Goal: Task Accomplishment & Management: Manage account settings

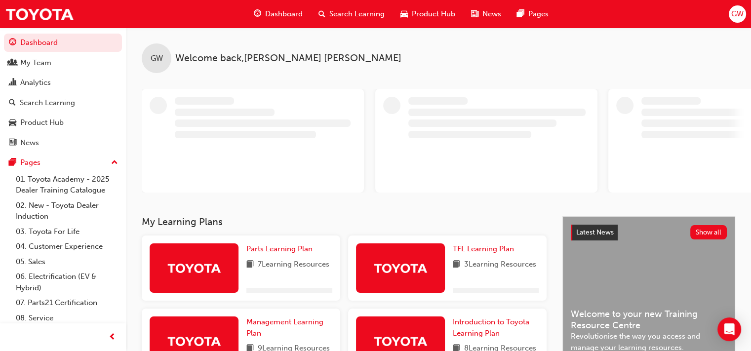
click at [742, 16] on span "GW" at bounding box center [737, 13] width 12 height 11
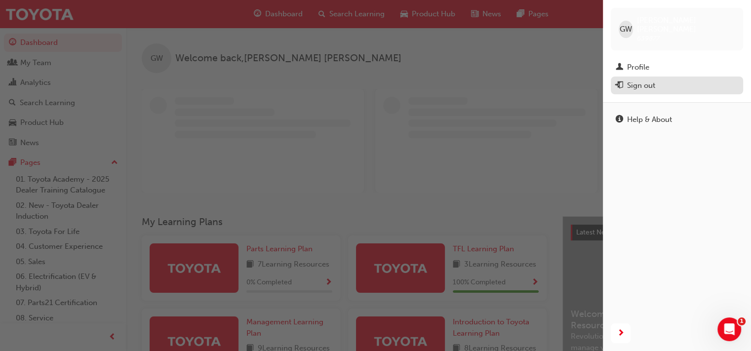
click at [663, 80] on div "Sign out" at bounding box center [677, 86] width 122 height 12
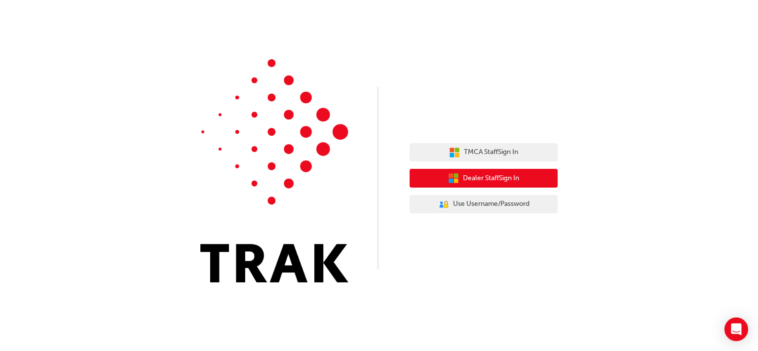
click at [488, 181] on span "Dealer Staff Sign In" at bounding box center [491, 178] width 56 height 11
